Goal: Find specific page/section: Find specific page/section

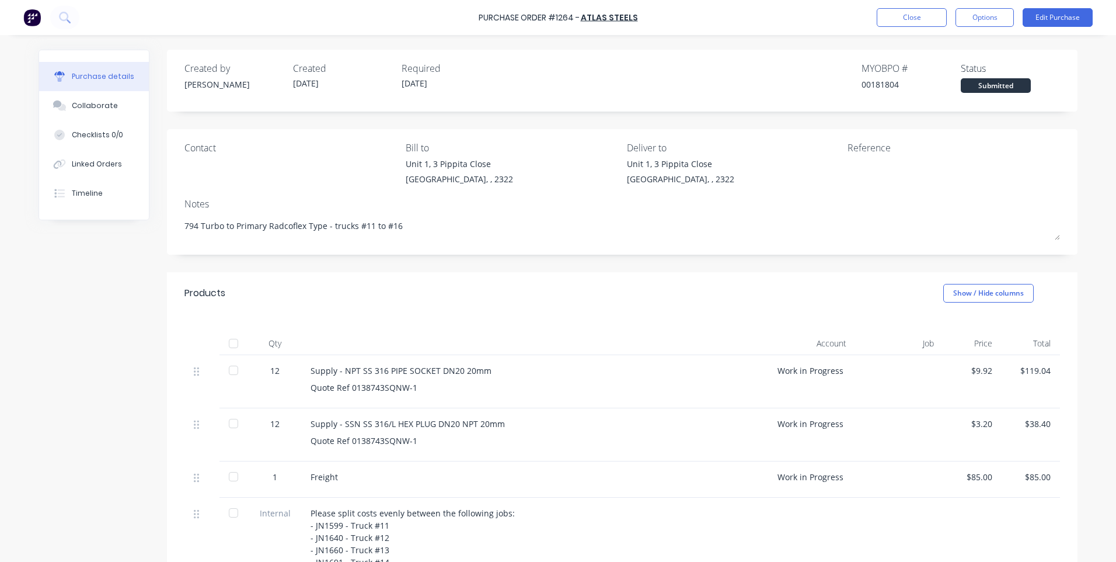
scroll to position [58, 0]
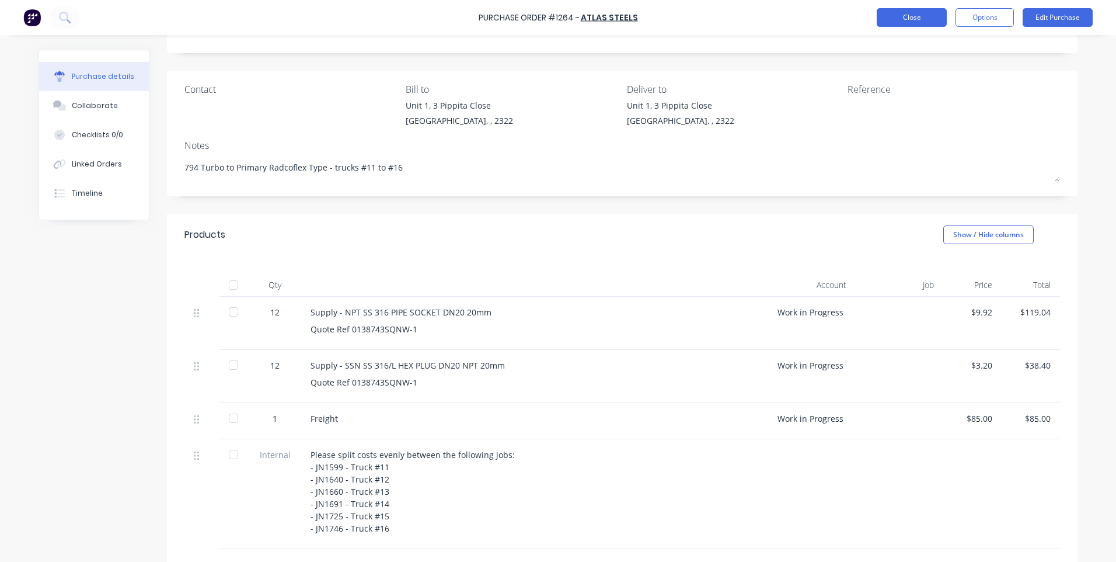
click at [893, 19] on button "Close" at bounding box center [912, 17] width 70 height 19
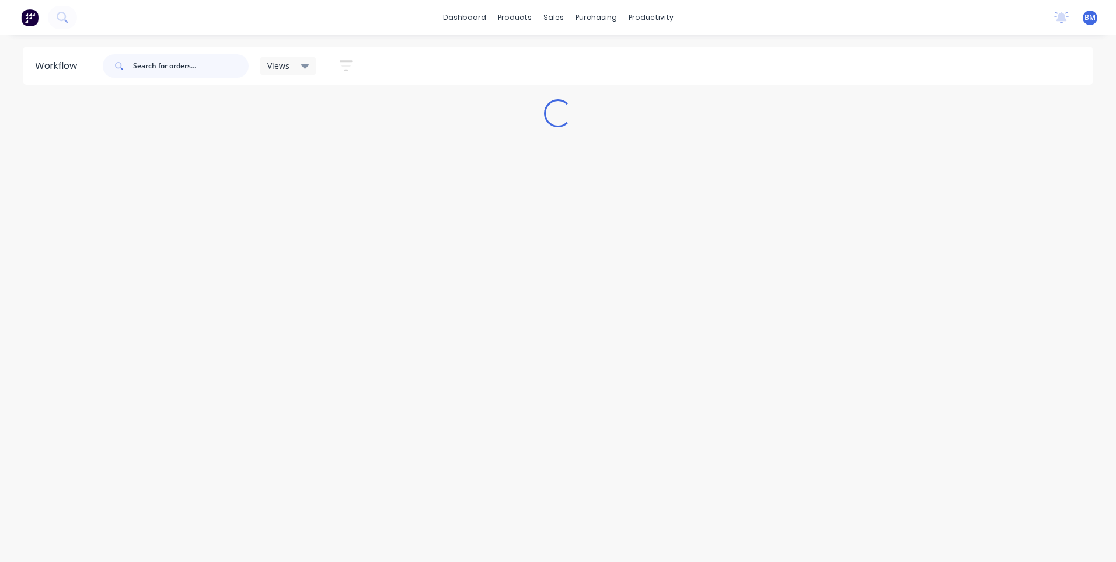
click at [223, 68] on input "text" at bounding box center [191, 65] width 116 height 23
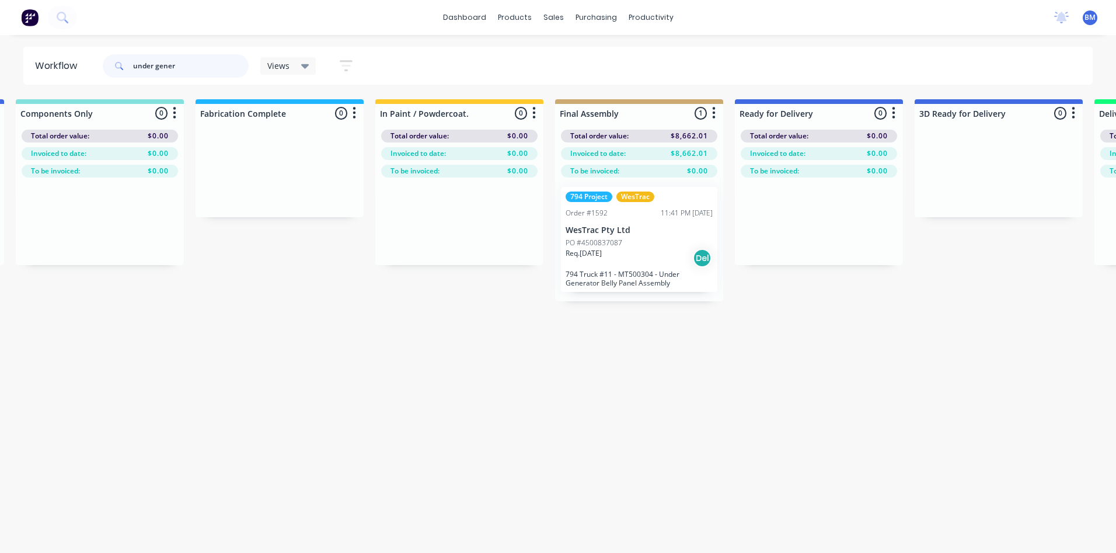
scroll to position [0, 1450]
drag, startPoint x: 174, startPoint y: 67, endPoint x: 107, endPoint y: 68, distance: 67.2
click at [107, 68] on div "under gener" at bounding box center [176, 65] width 146 height 23
type input "belly"
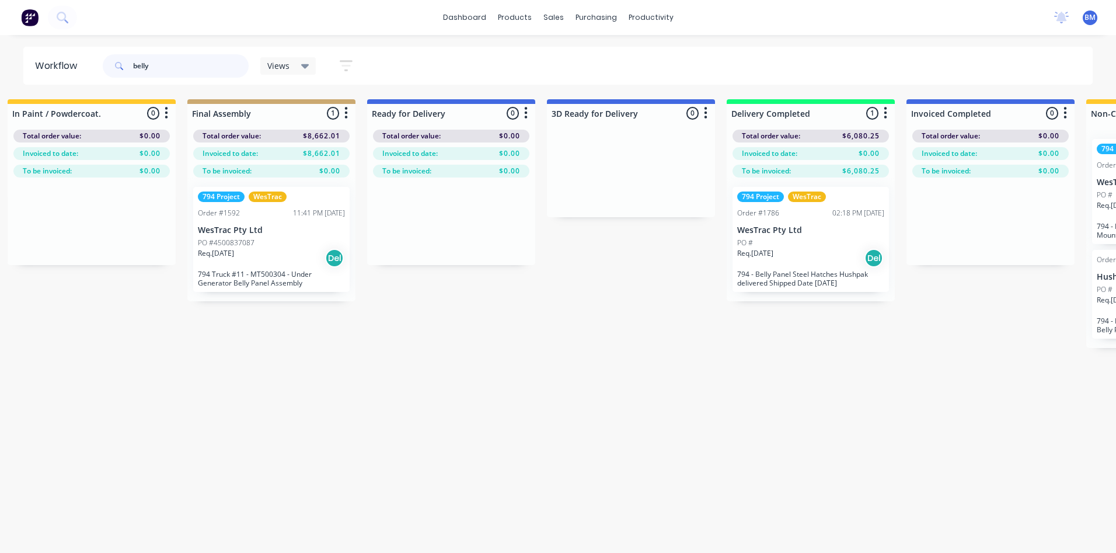
scroll to position [0, 1832]
